Goal: Use online tool/utility: Use online tool/utility

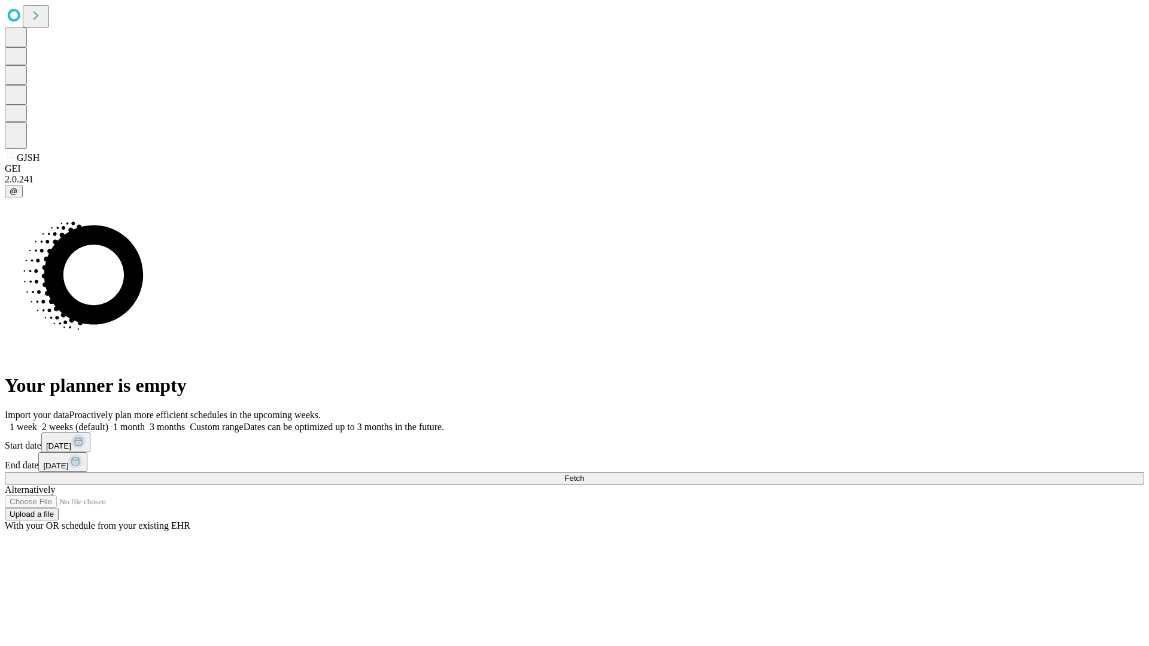
click at [584, 474] on span "Fetch" at bounding box center [574, 478] width 20 height 9
